Goal: Find specific page/section: Find specific page/section

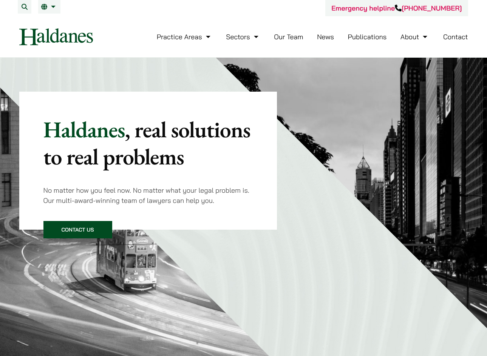
click at [293, 42] on li "Our Team" at bounding box center [288, 37] width 29 height 16
click at [293, 36] on link "Our Team" at bounding box center [288, 36] width 29 height 9
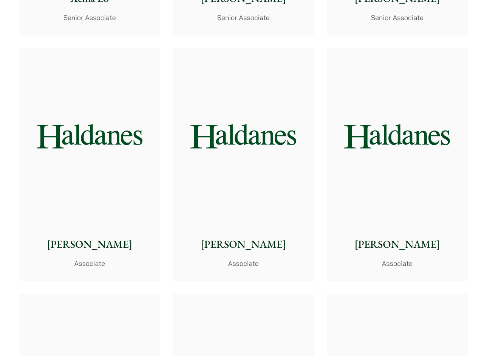
scroll to position [2190, 0]
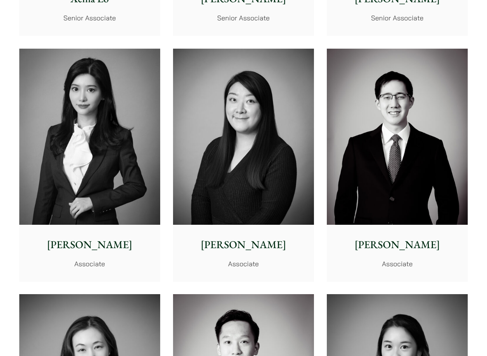
click at [122, 94] on img at bounding box center [89, 137] width 141 height 176
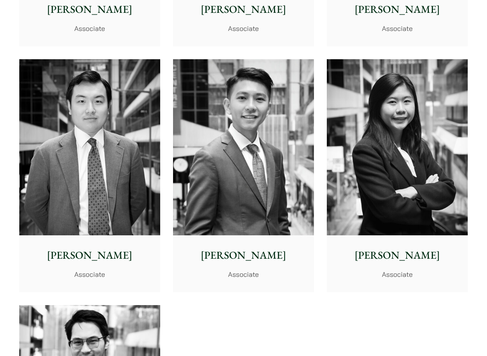
scroll to position [2870, 0]
